Goal: Task Accomplishment & Management: Manage account settings

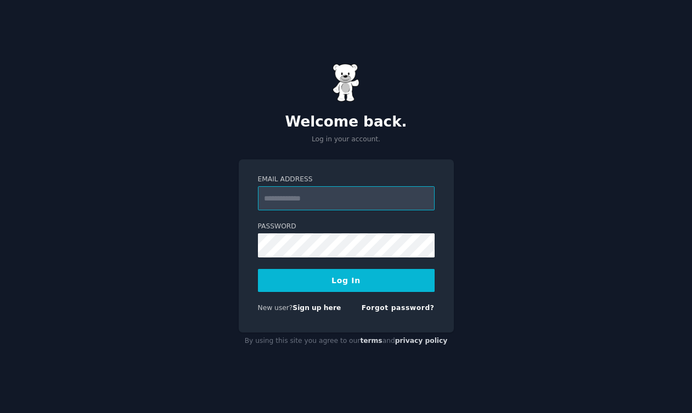
type input "**********"
click at [352, 294] on form "**********" at bounding box center [346, 246] width 177 height 143
click at [359, 284] on button "Log In" at bounding box center [346, 280] width 177 height 23
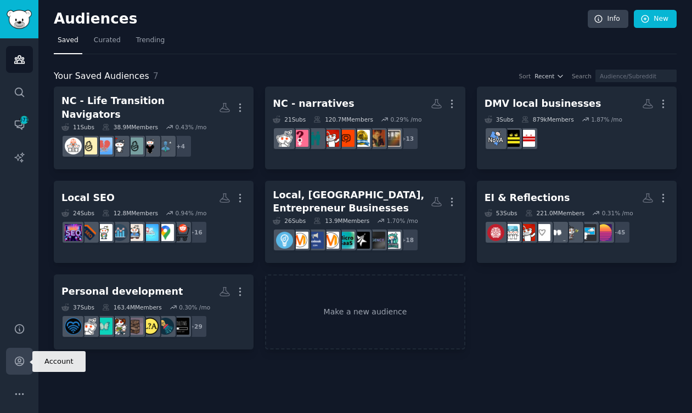
click at [19, 368] on link "Account" at bounding box center [19, 361] width 27 height 27
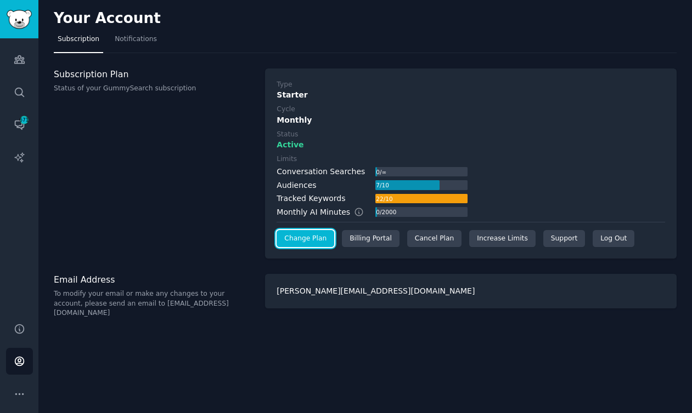
click at [312, 240] on link "Change Plan" at bounding box center [305, 239] width 58 height 18
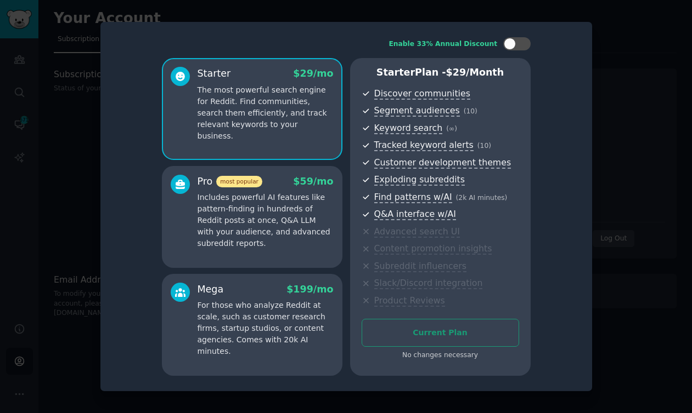
click at [601, 256] on div at bounding box center [346, 206] width 692 height 413
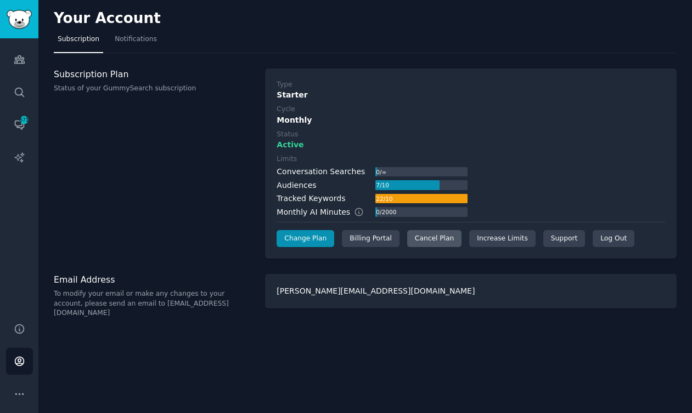
click at [429, 240] on div "Cancel Plan" at bounding box center [434, 239] width 54 height 18
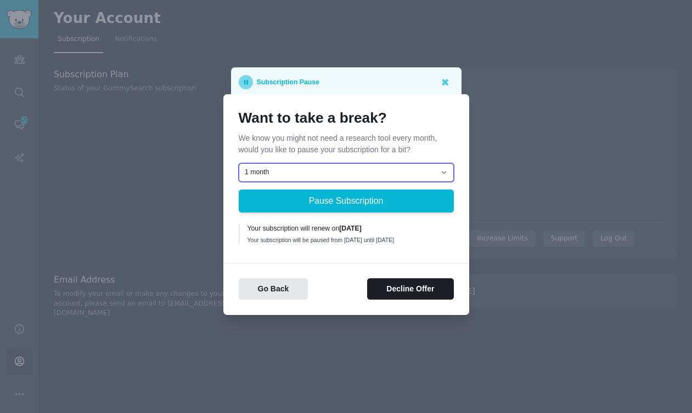
click at [429, 169] on select "1 month 2 months 3 months Choose a custom date to resume" at bounding box center [346, 172] width 215 height 19
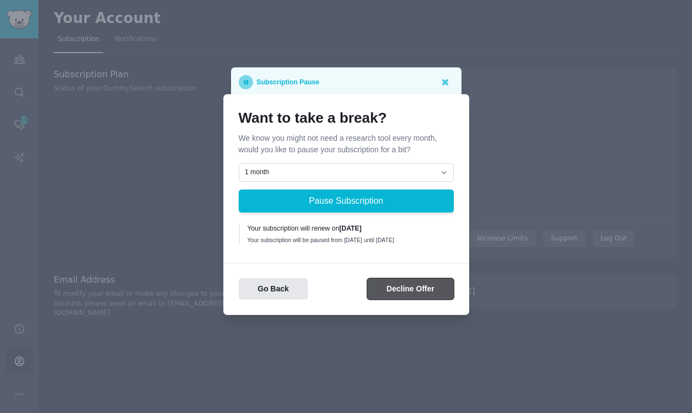
click at [414, 292] on button "Decline Offer" at bounding box center [410, 289] width 86 height 21
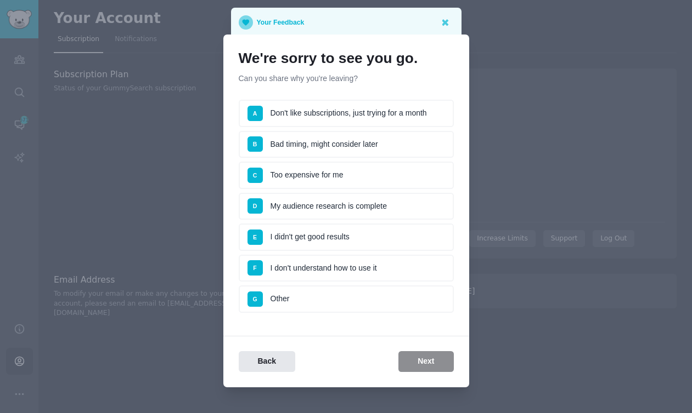
click at [354, 140] on li "B Bad timing, might consider later" at bounding box center [346, 144] width 215 height 27
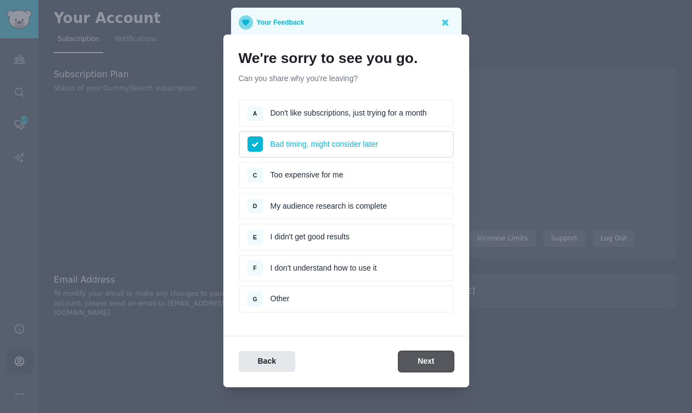
click at [423, 365] on button "Next" at bounding box center [425, 362] width 55 height 21
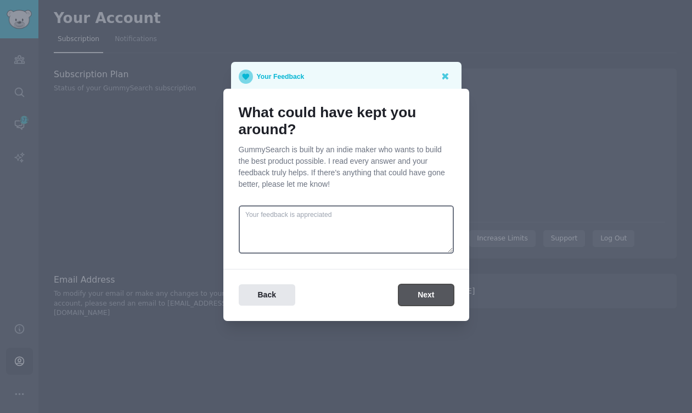
click at [430, 299] on button "Next" at bounding box center [425, 295] width 55 height 21
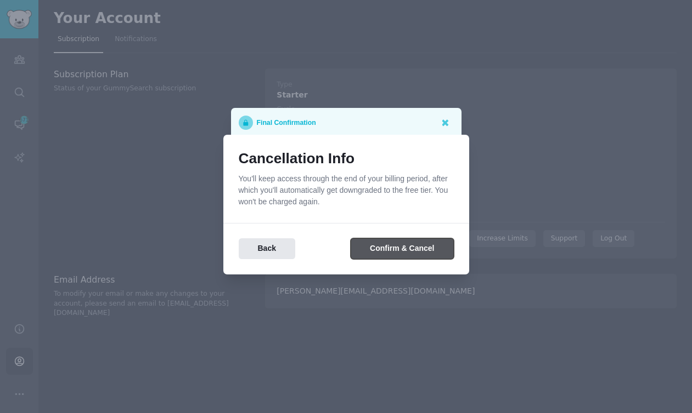
click at [419, 251] on button "Confirm & Cancel" at bounding box center [401, 249] width 103 height 21
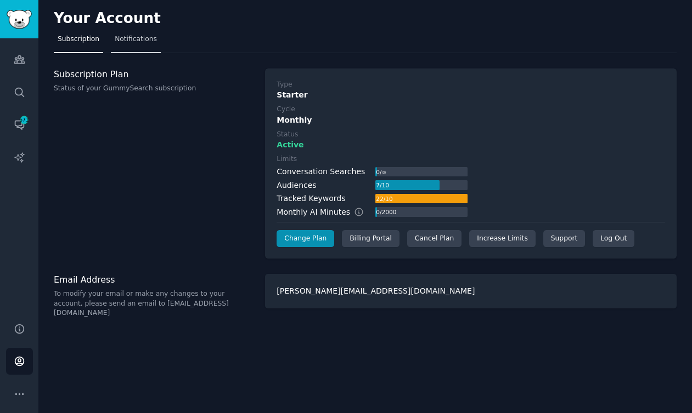
click at [124, 33] on link "Notifications" at bounding box center [136, 42] width 50 height 22
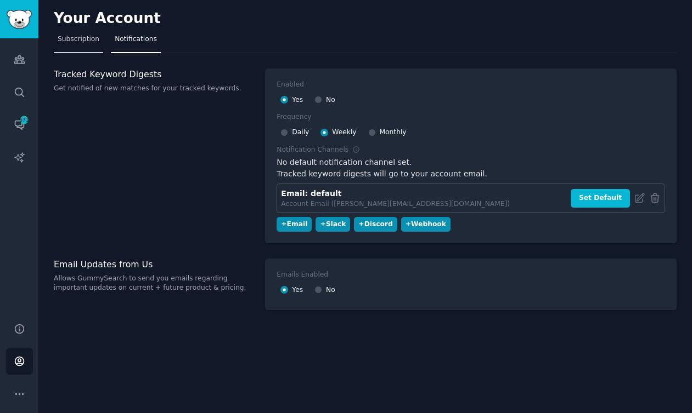
click at [82, 39] on span "Subscription" at bounding box center [79, 40] width 42 height 10
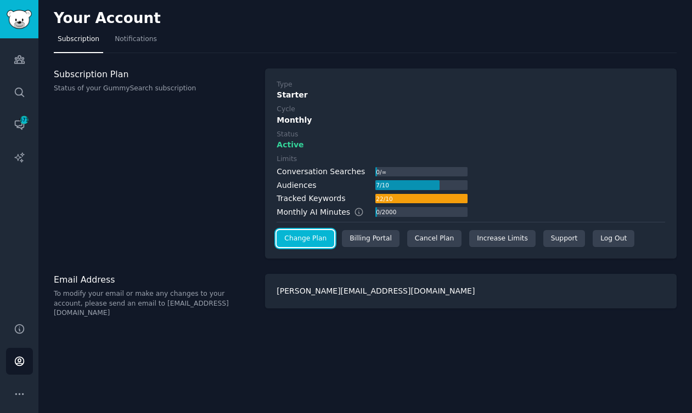
click at [294, 239] on link "Change Plan" at bounding box center [305, 239] width 58 height 18
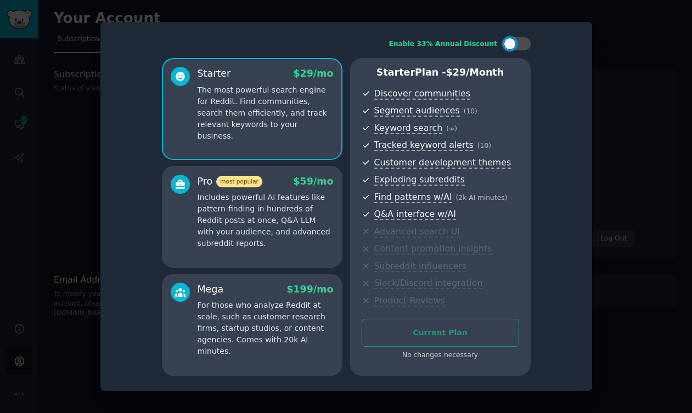
click at [611, 176] on div at bounding box center [346, 206] width 692 height 413
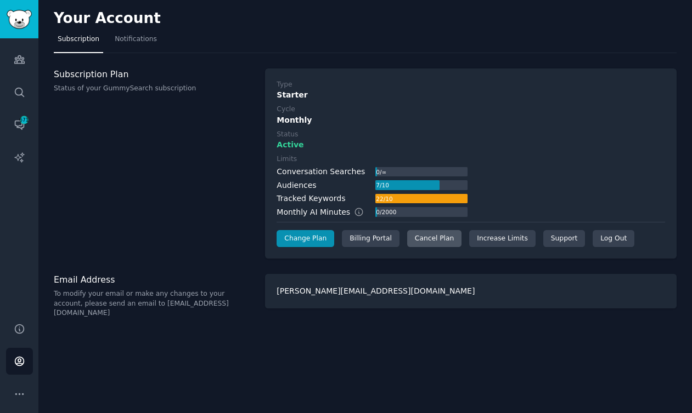
click at [424, 244] on div "Cancel Plan" at bounding box center [434, 239] width 54 height 18
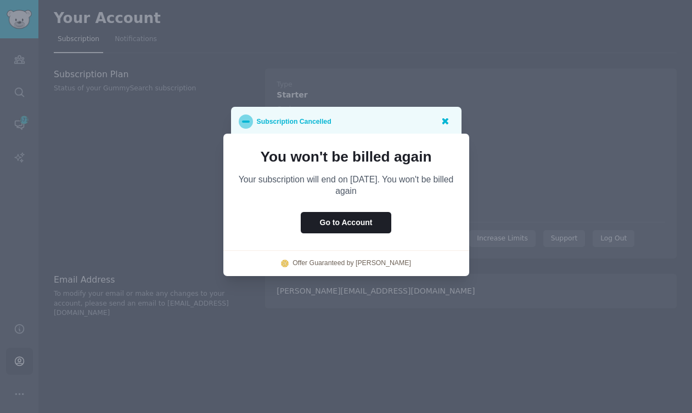
click at [444, 124] on icon at bounding box center [445, 121] width 7 height 7
